Goal: Navigation & Orientation: Find specific page/section

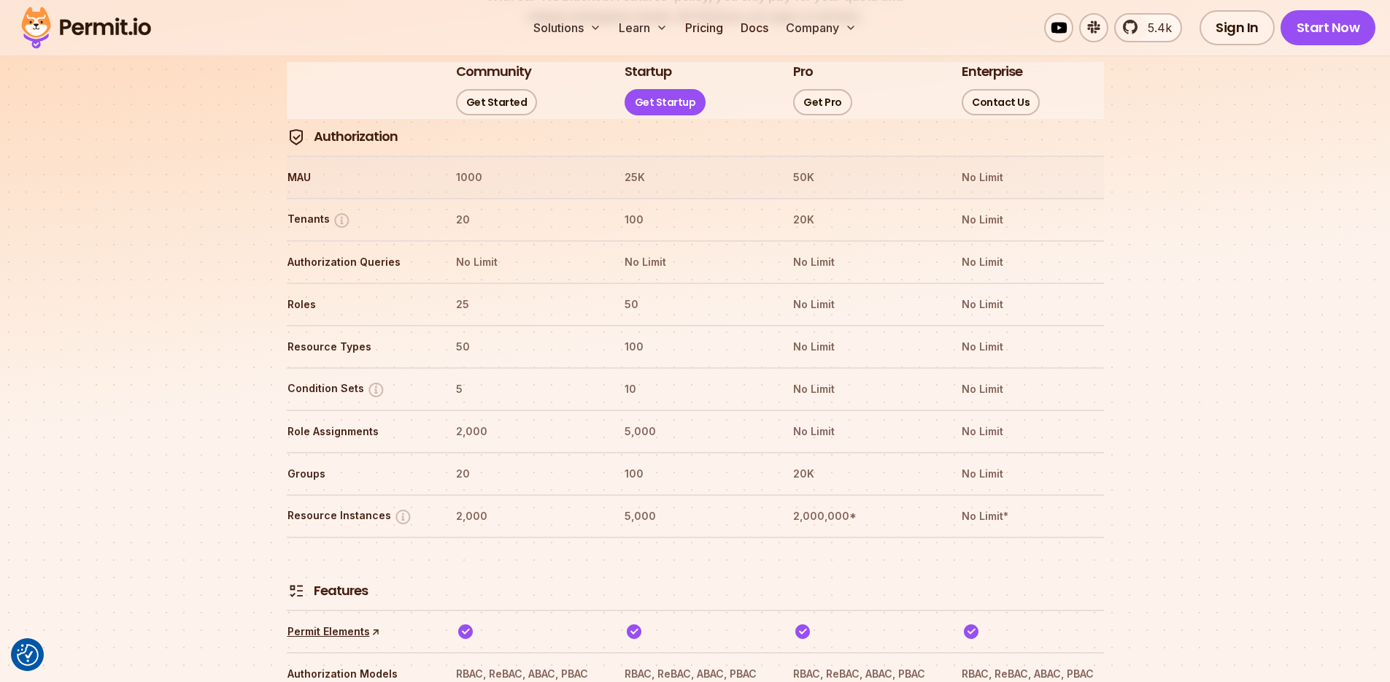
scroll to position [1595, 0]
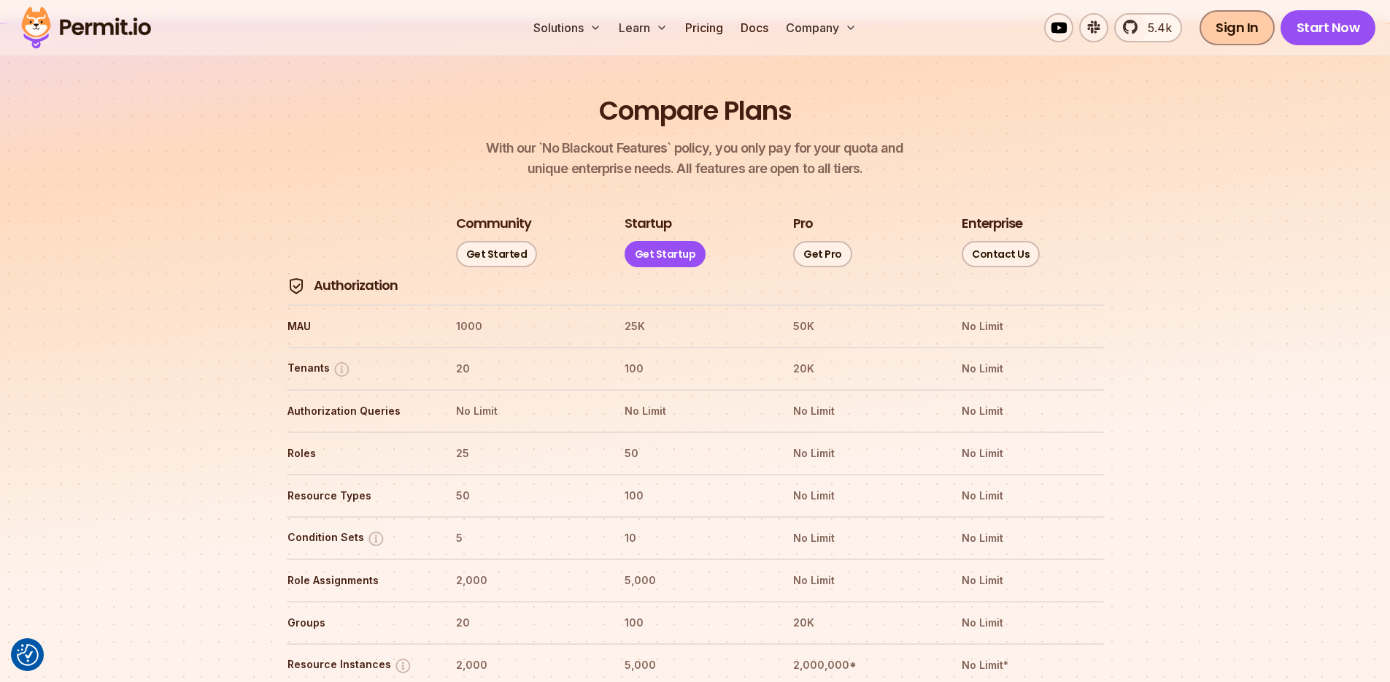
click at [1268, 34] on link "Sign In" at bounding box center [1237, 27] width 75 height 35
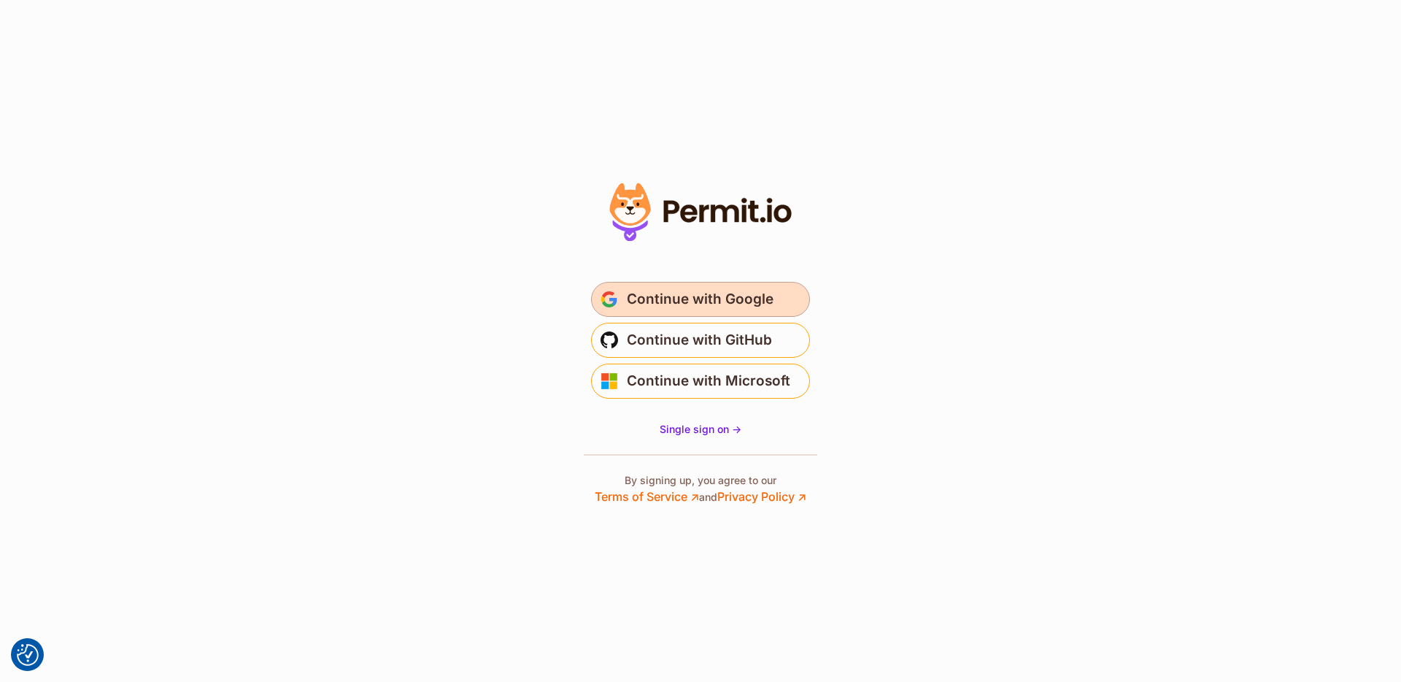
click at [761, 304] on span "Continue with Google" at bounding box center [700, 299] width 147 height 23
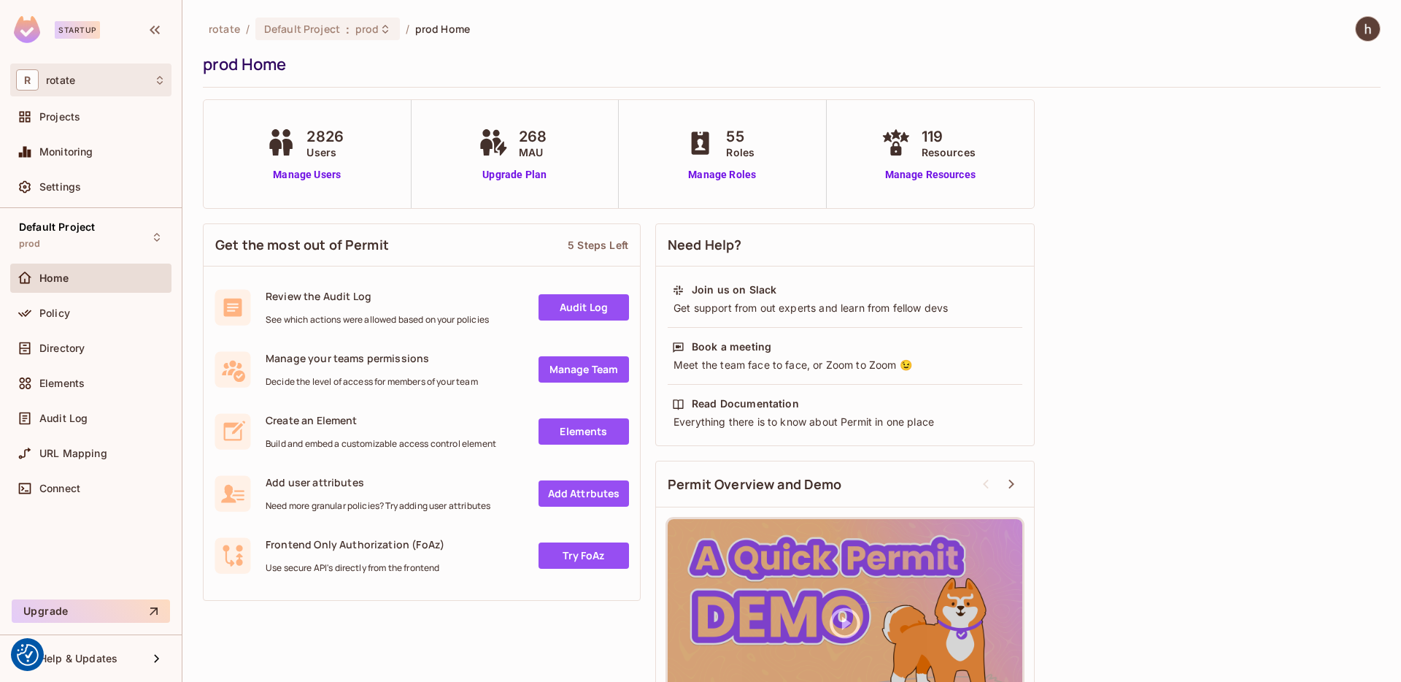
click at [144, 82] on div "R rotate" at bounding box center [91, 79] width 150 height 21
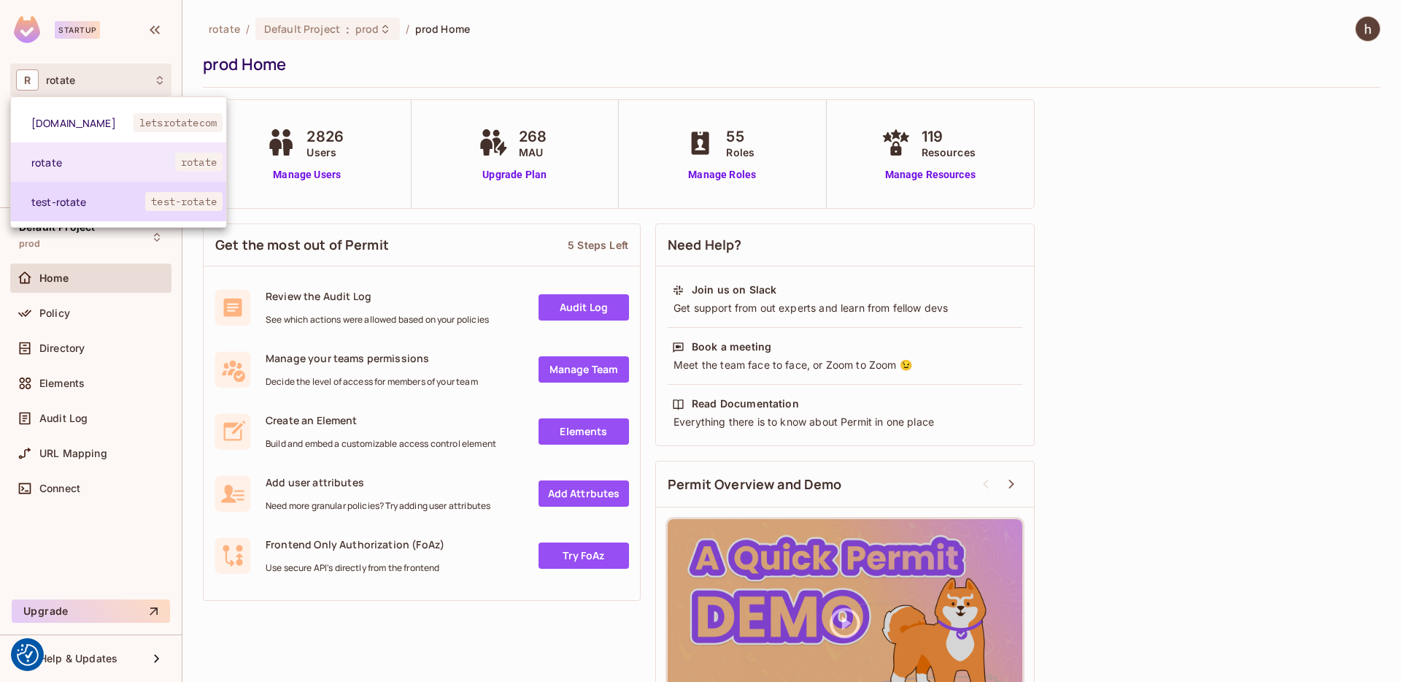
click at [141, 207] on span "test-rotate" at bounding box center [88, 202] width 114 height 14
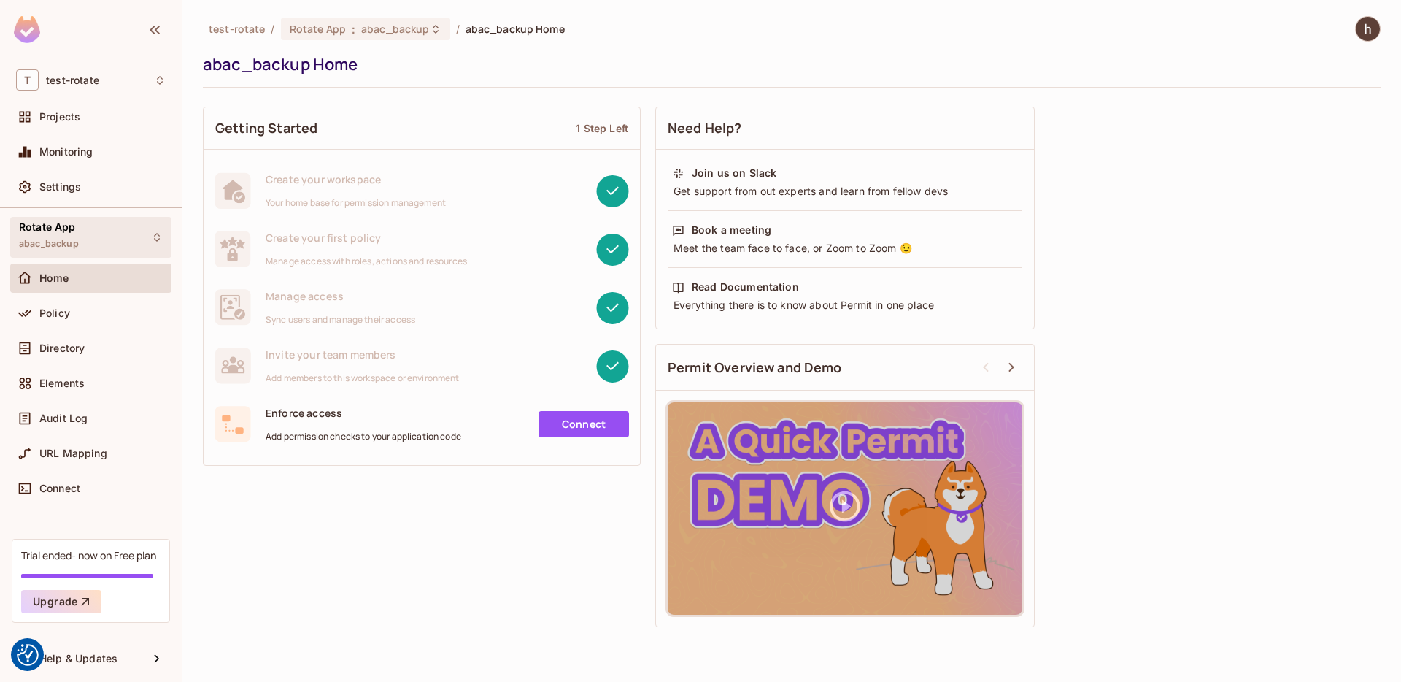
click at [100, 228] on div "Rotate App abac_backup" at bounding box center [90, 237] width 161 height 40
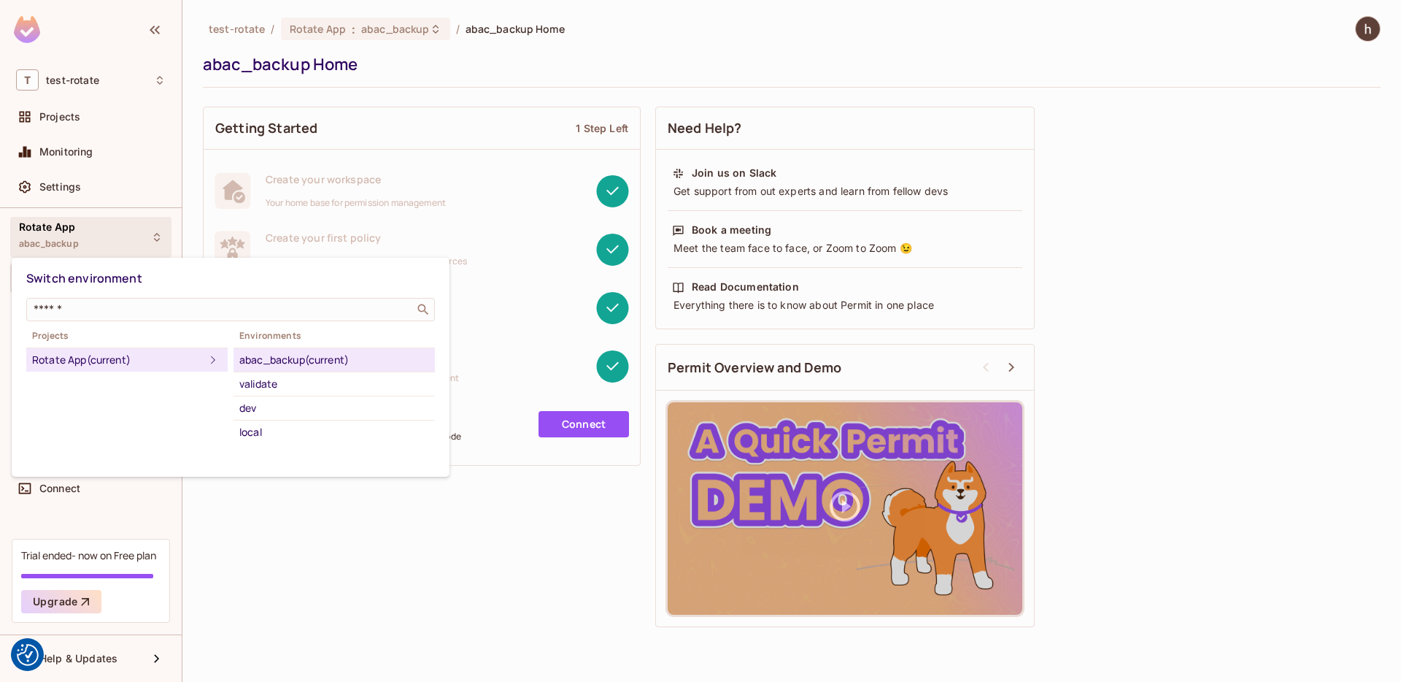
click at [100, 228] on div at bounding box center [700, 341] width 1401 height 682
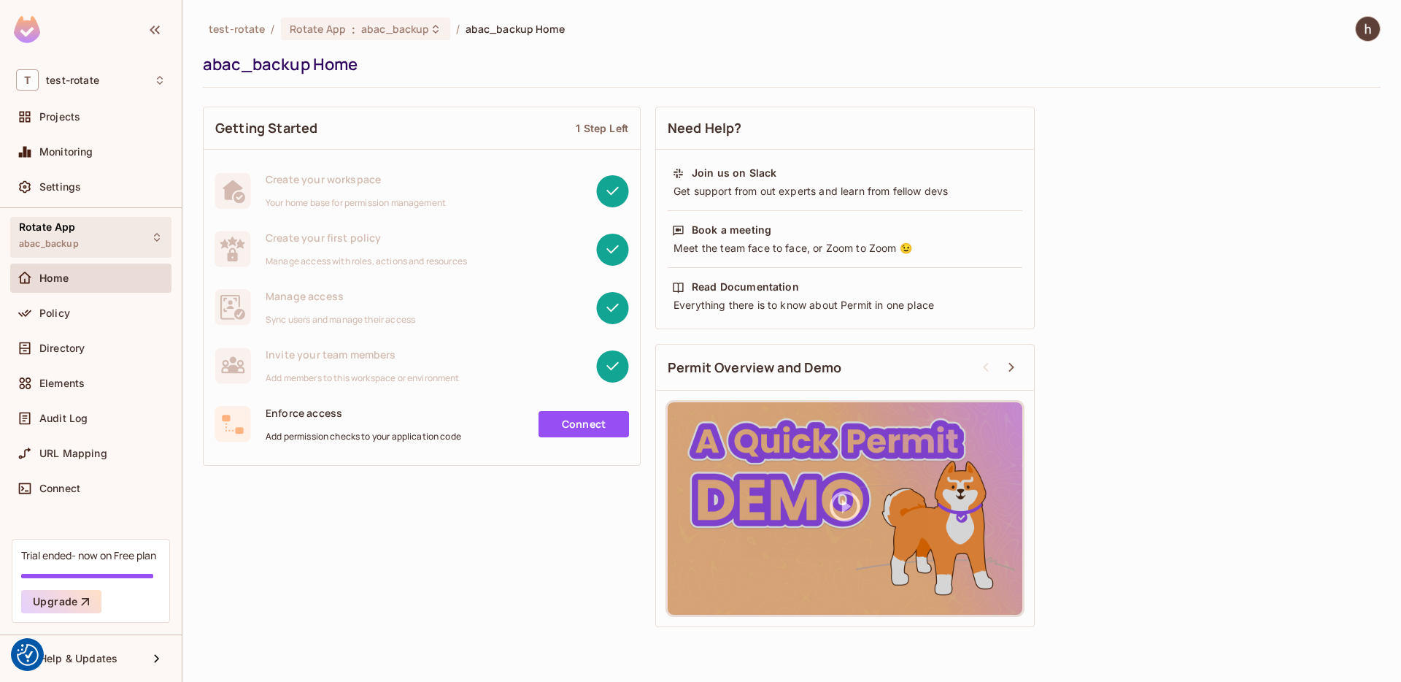
click at [100, 228] on div "Rotate App abac_backup" at bounding box center [90, 237] width 161 height 40
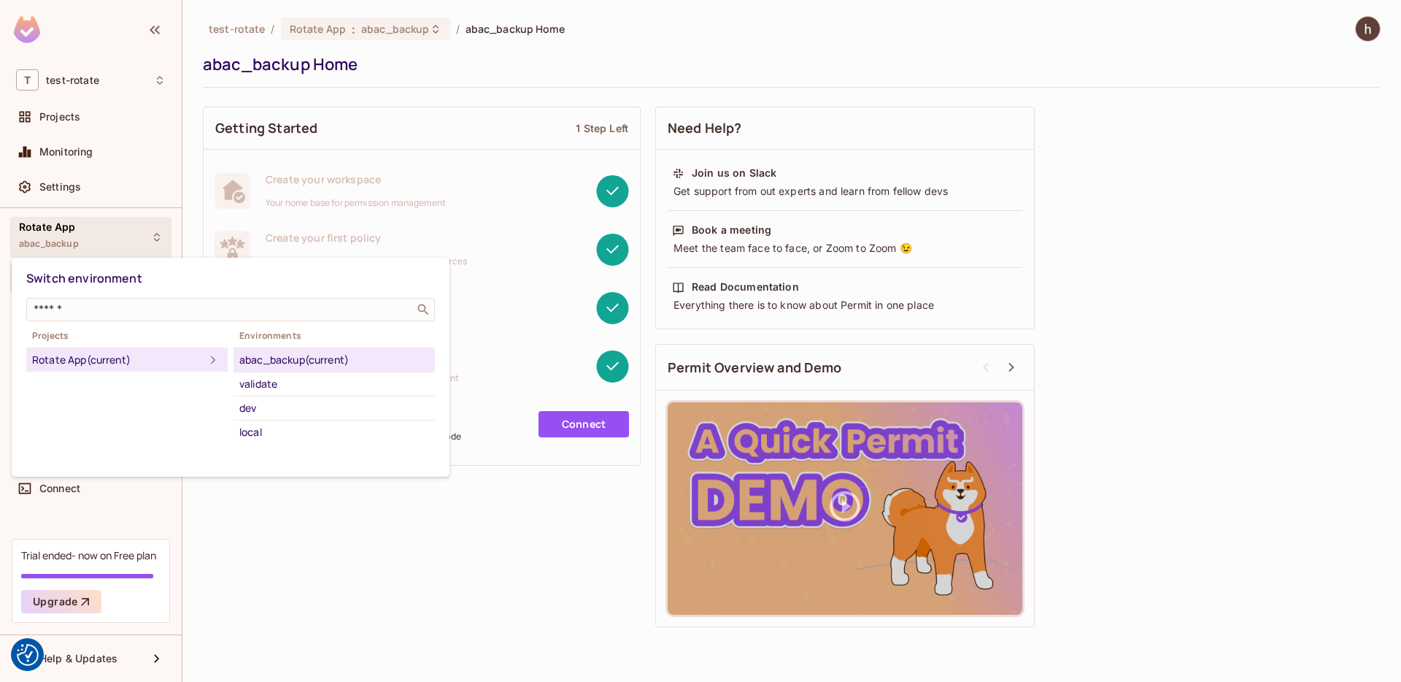
click at [100, 228] on div at bounding box center [700, 341] width 1401 height 682
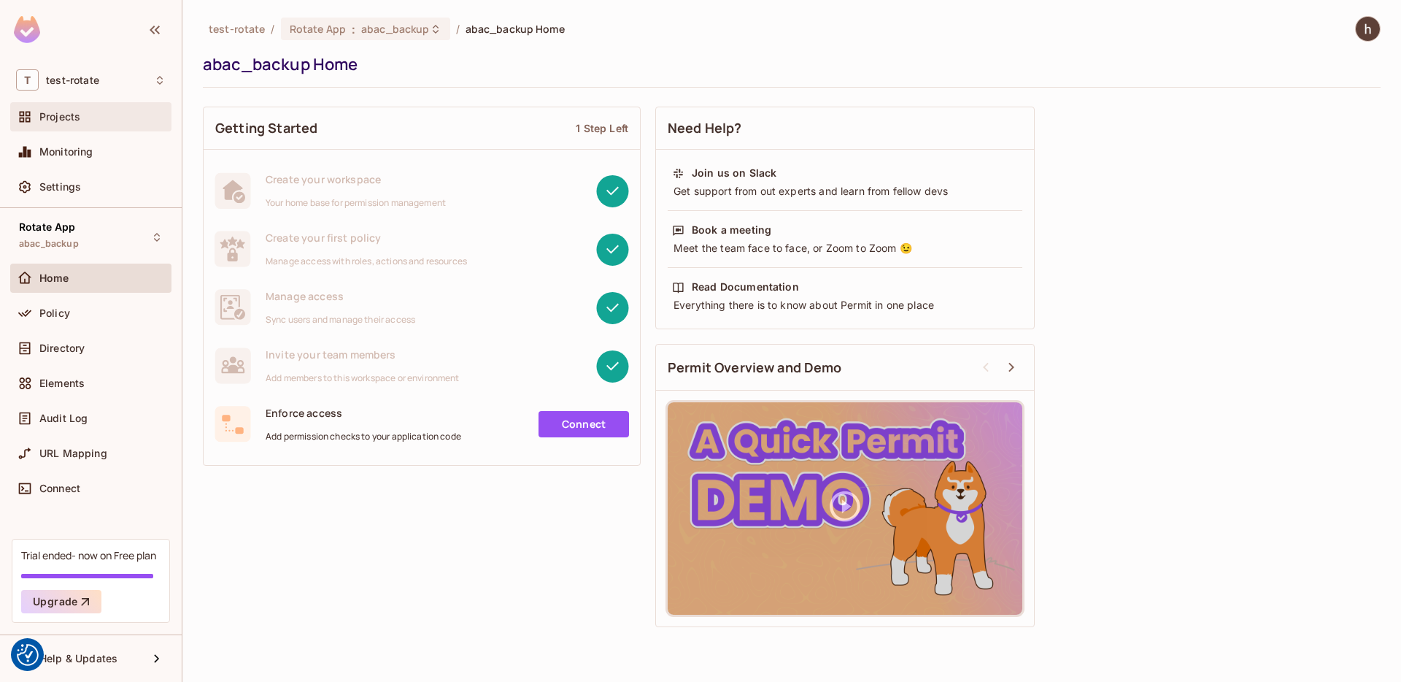
click at [102, 123] on div "Projects" at bounding box center [91, 117] width 150 height 18
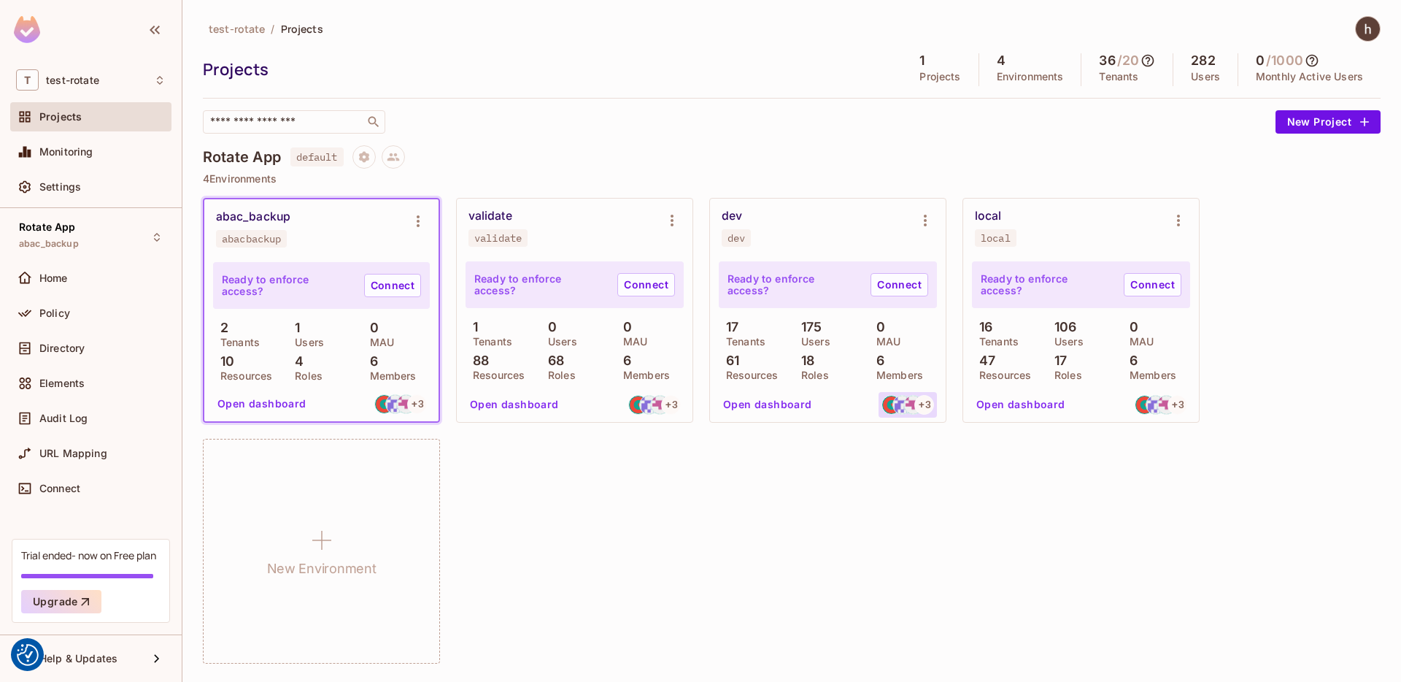
click at [914, 409] on img at bounding box center [913, 405] width 18 height 18
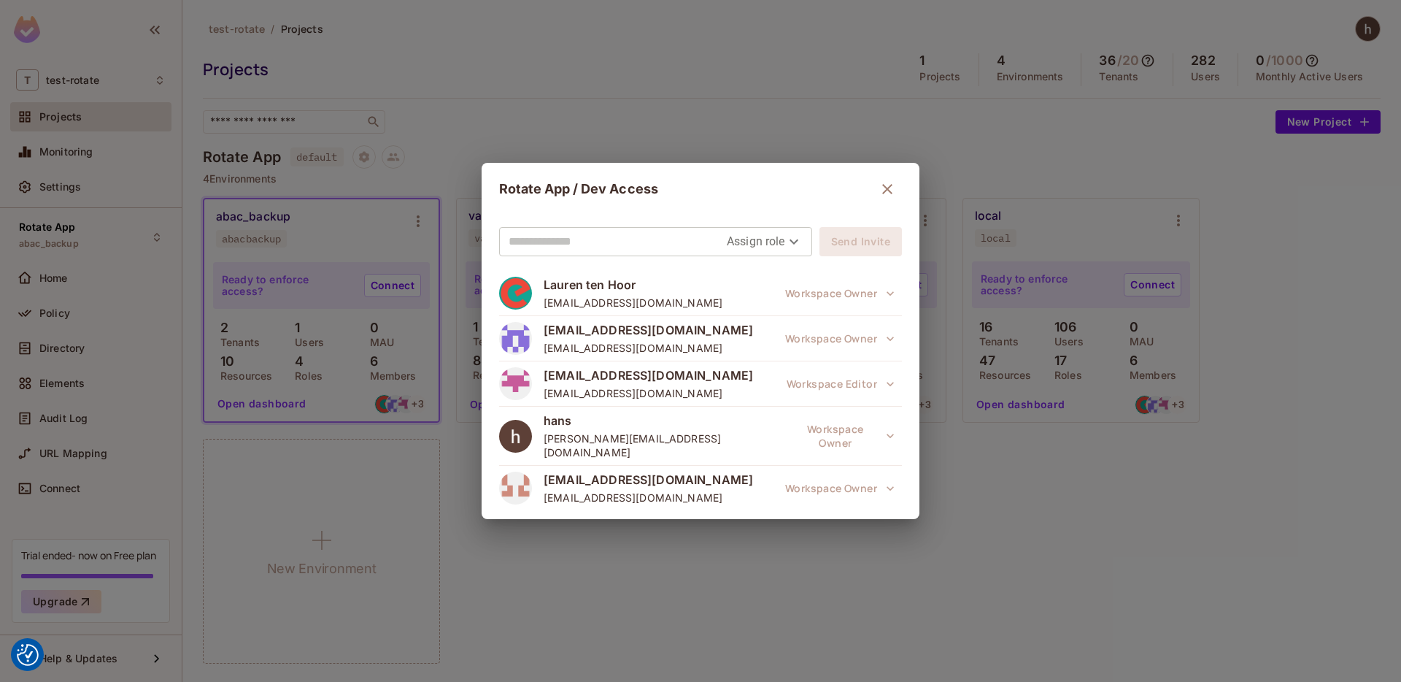
click at [879, 183] on icon "button" at bounding box center [888, 189] width 18 height 18
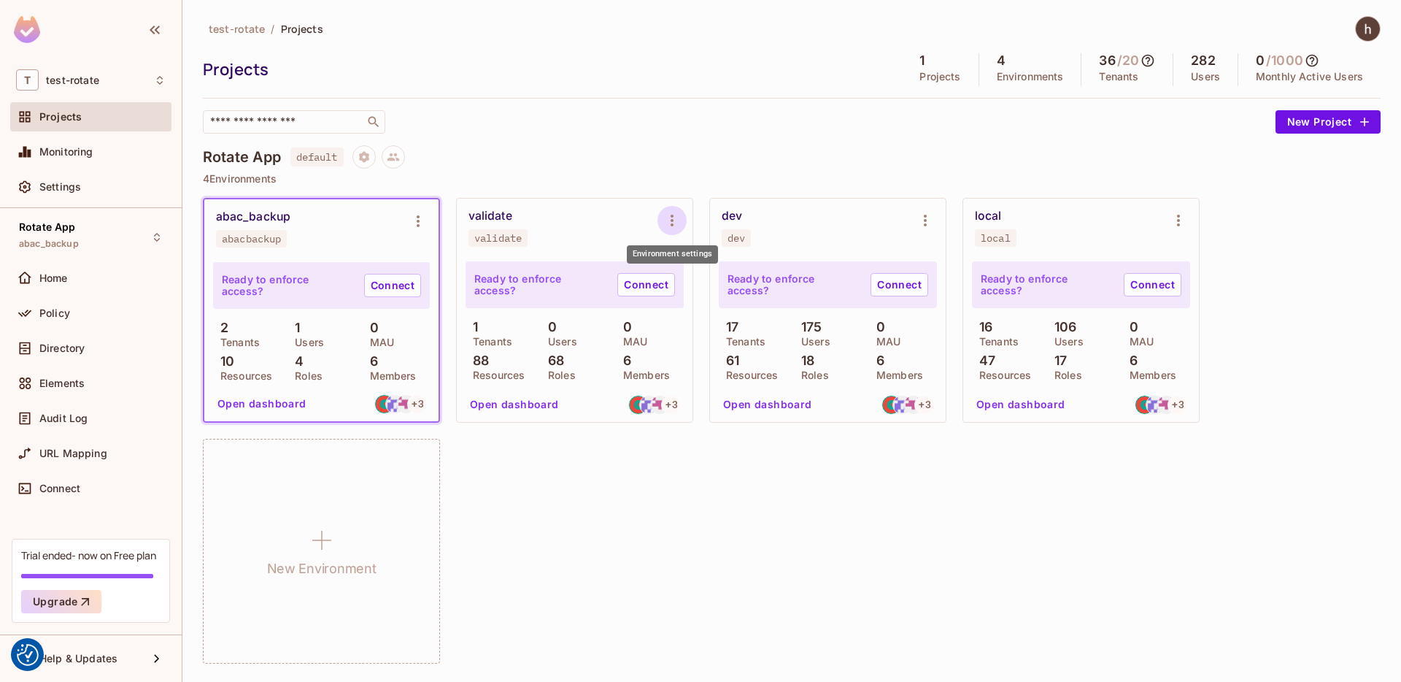
click at [668, 228] on icon "Environment settings" at bounding box center [672, 221] width 18 height 18
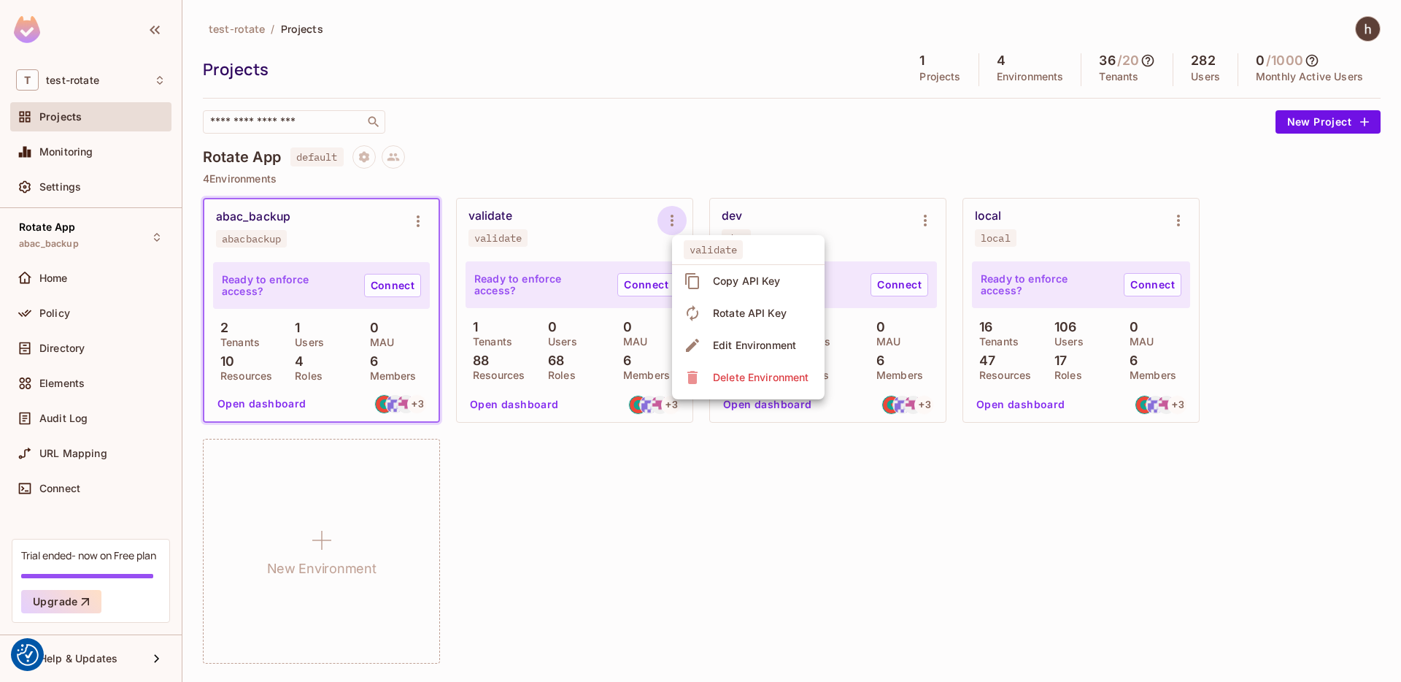
click at [674, 118] on div at bounding box center [700, 341] width 1401 height 682
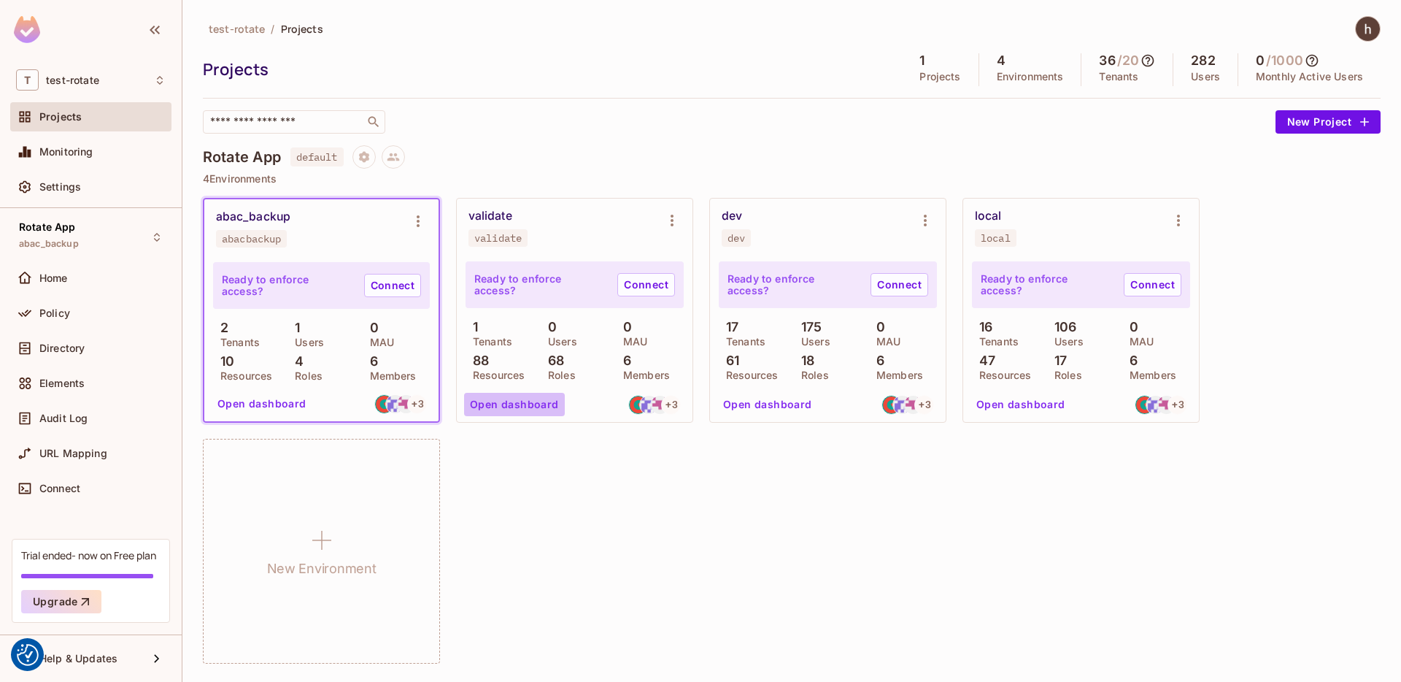
click at [534, 402] on button "Open dashboard" at bounding box center [514, 404] width 101 height 23
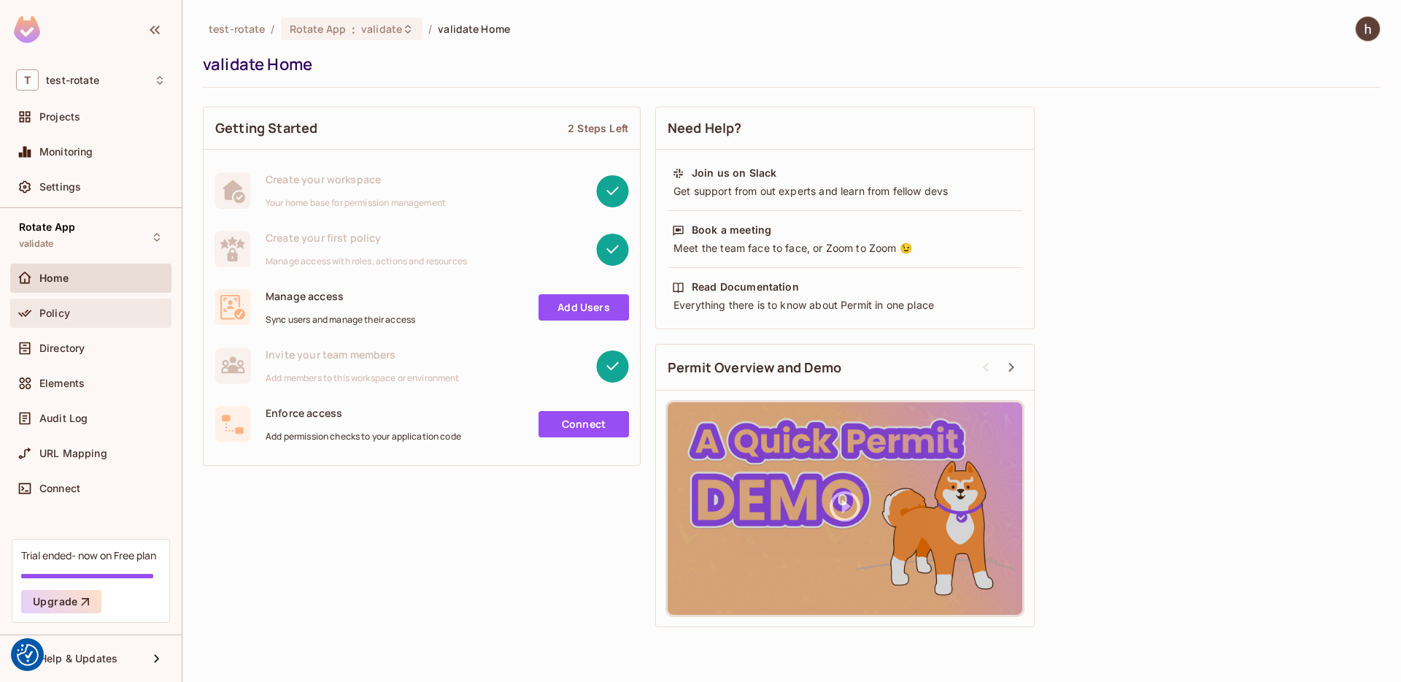
click at [117, 309] on div "Policy" at bounding box center [102, 313] width 126 height 12
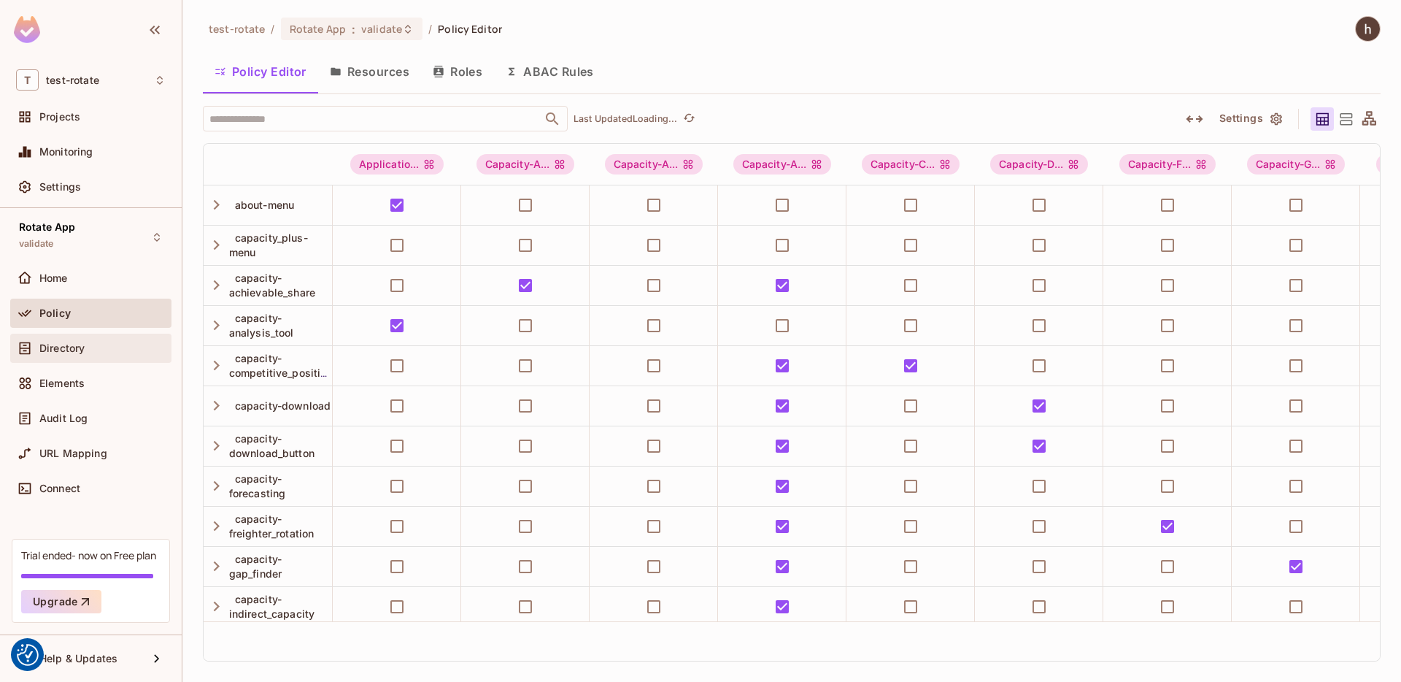
click at [128, 342] on div "Directory" at bounding box center [102, 348] width 126 height 12
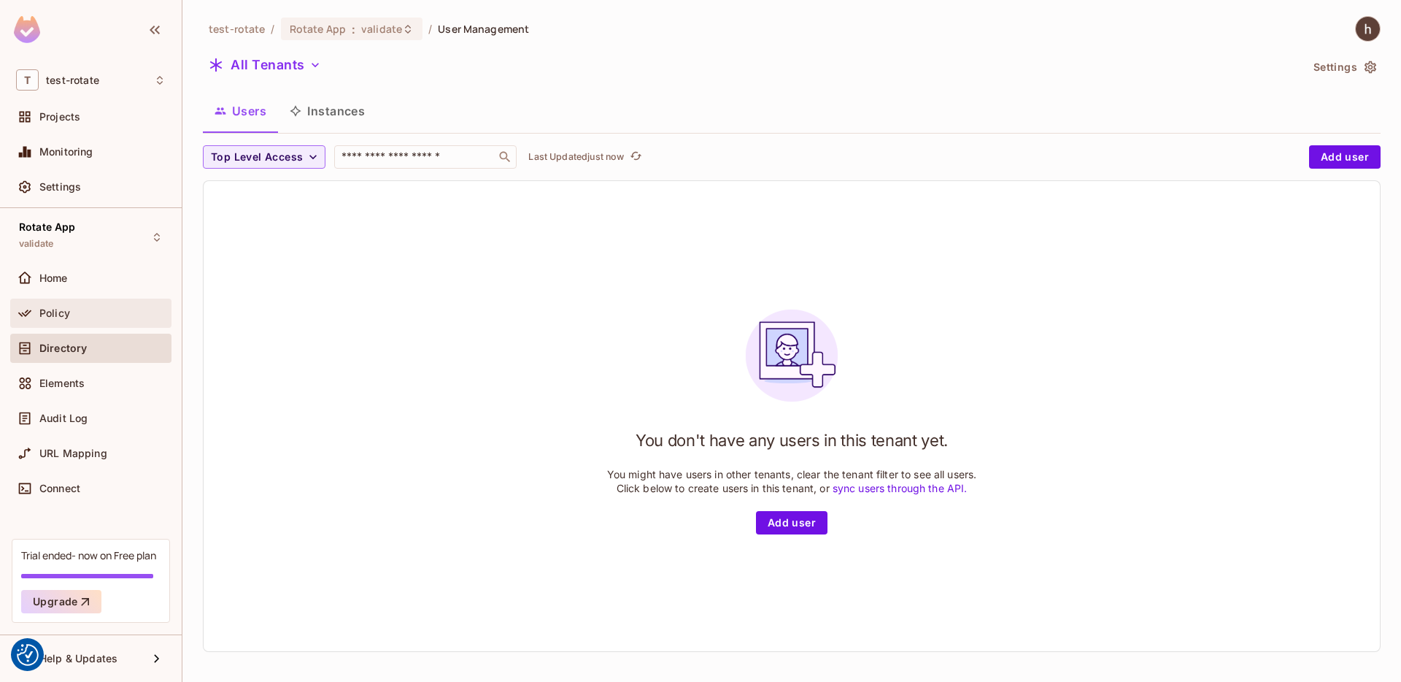
click at [146, 317] on div "Policy" at bounding box center [102, 313] width 126 height 12
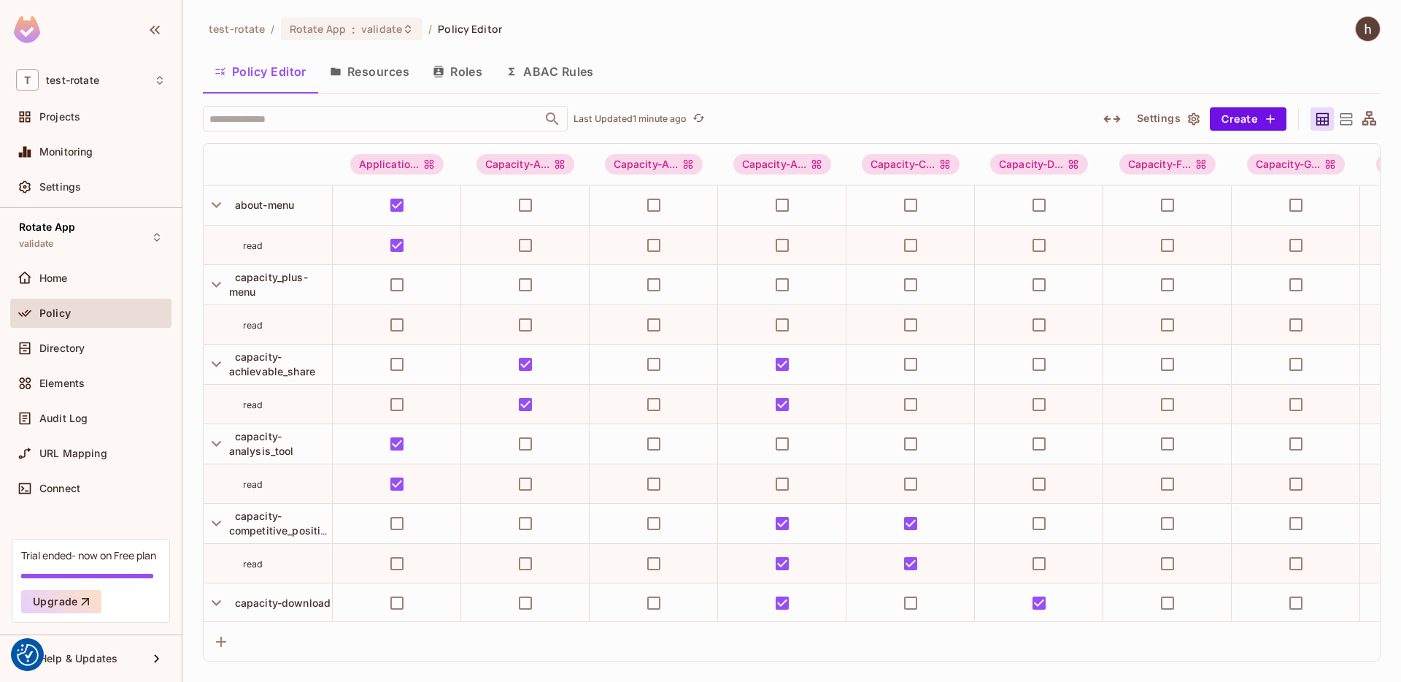
click at [97, 318] on div "Policy" at bounding box center [91, 313] width 150 height 18
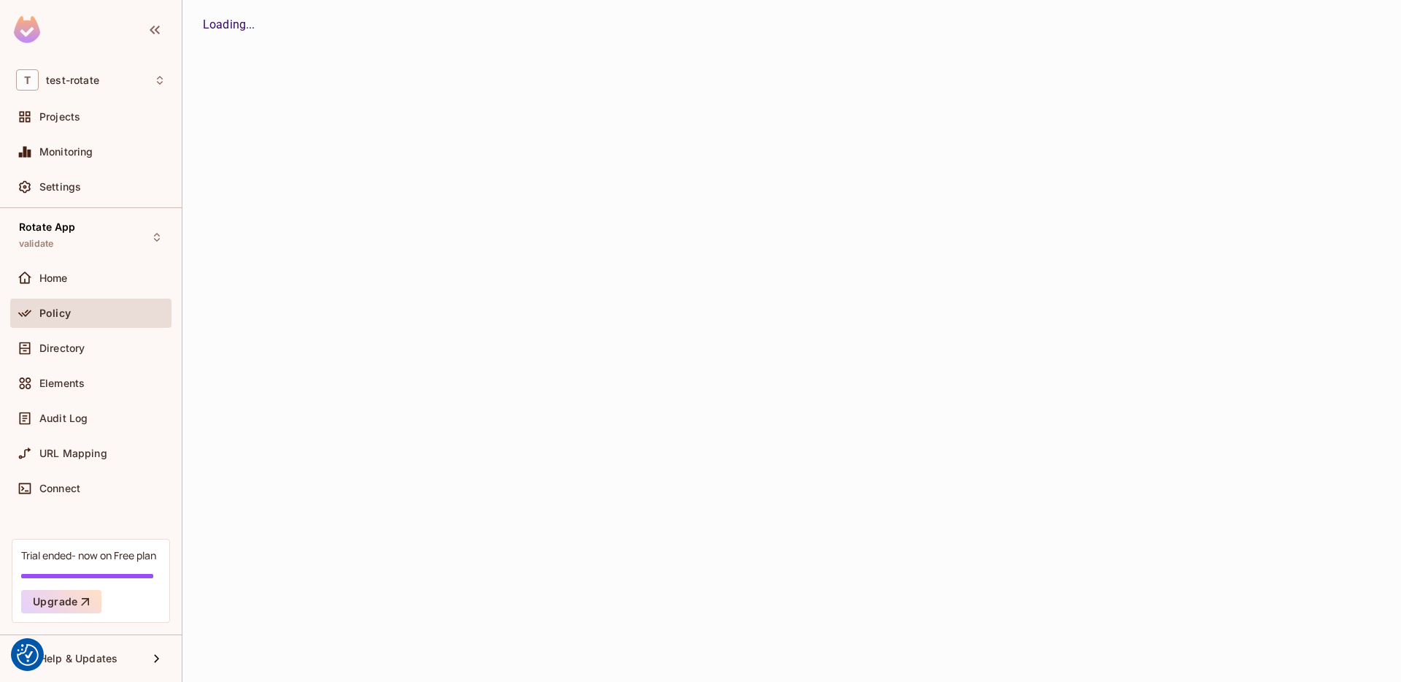
click at [69, 274] on div "Home" at bounding box center [102, 278] width 126 height 12
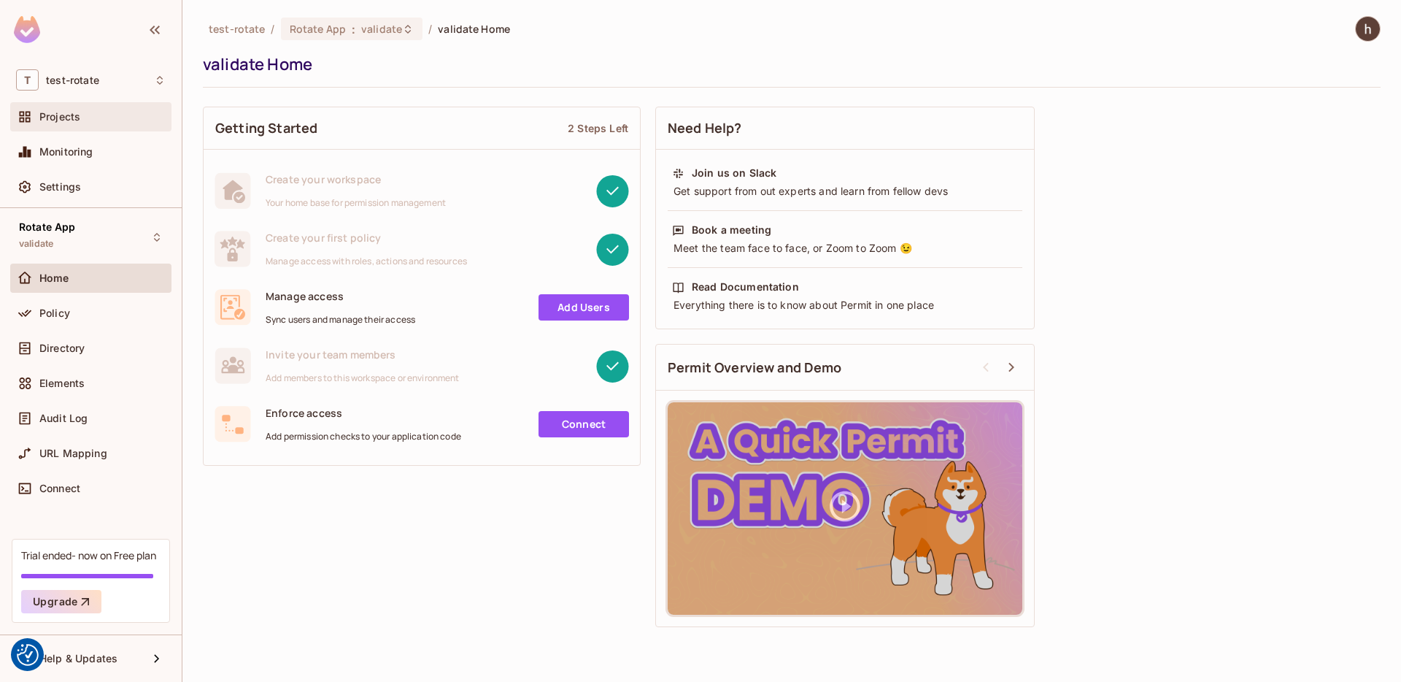
click at [80, 118] on div "Projects" at bounding box center [102, 117] width 126 height 12
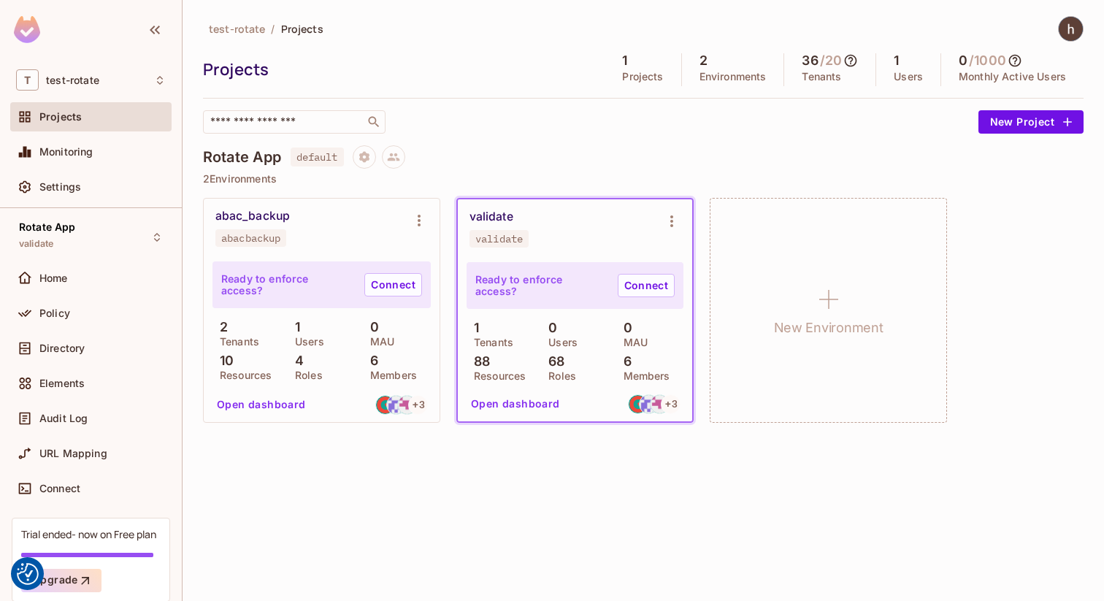
click at [850, 61] on icon at bounding box center [850, 61] width 12 height 12
click at [668, 167] on div at bounding box center [552, 300] width 1104 height 601
